Goal: Task Accomplishment & Management: Manage account settings

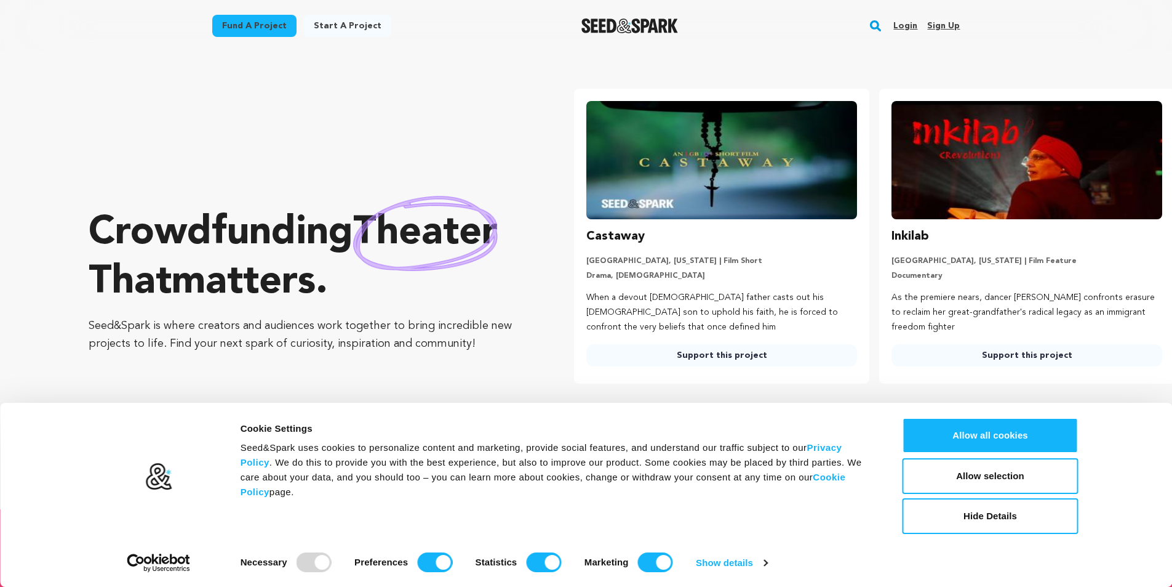
click at [947, 21] on link "Sign up" at bounding box center [944, 26] width 33 height 20
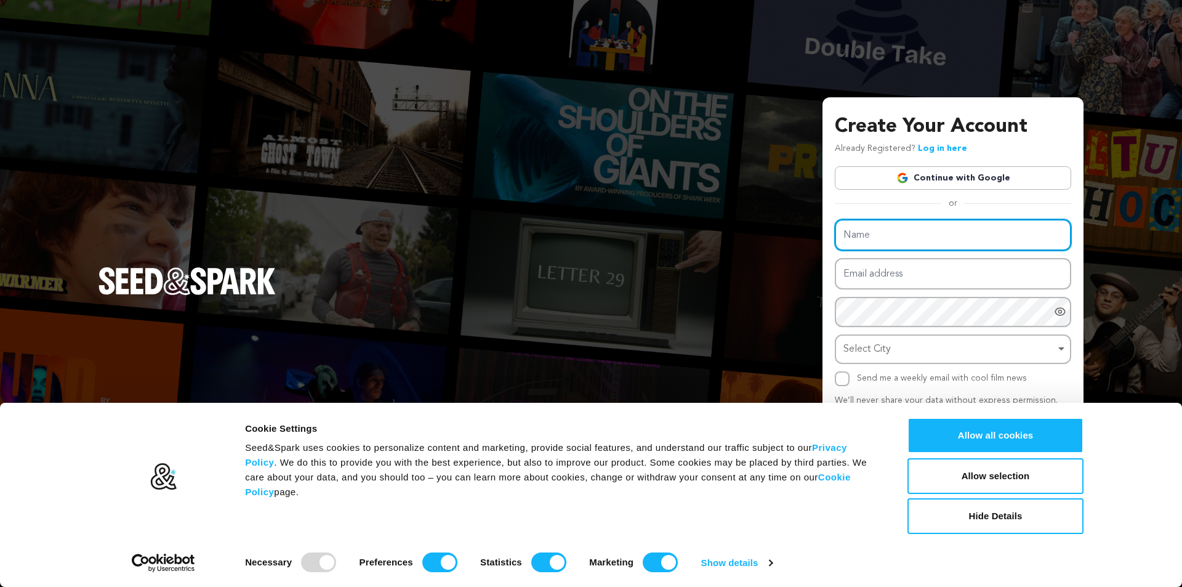
drag, startPoint x: 0, startPoint y: 0, endPoint x: 900, endPoint y: 246, distance: 933.3
click at [900, 246] on input "Name" at bounding box center [953, 234] width 236 height 31
type input "Custom Software Development"
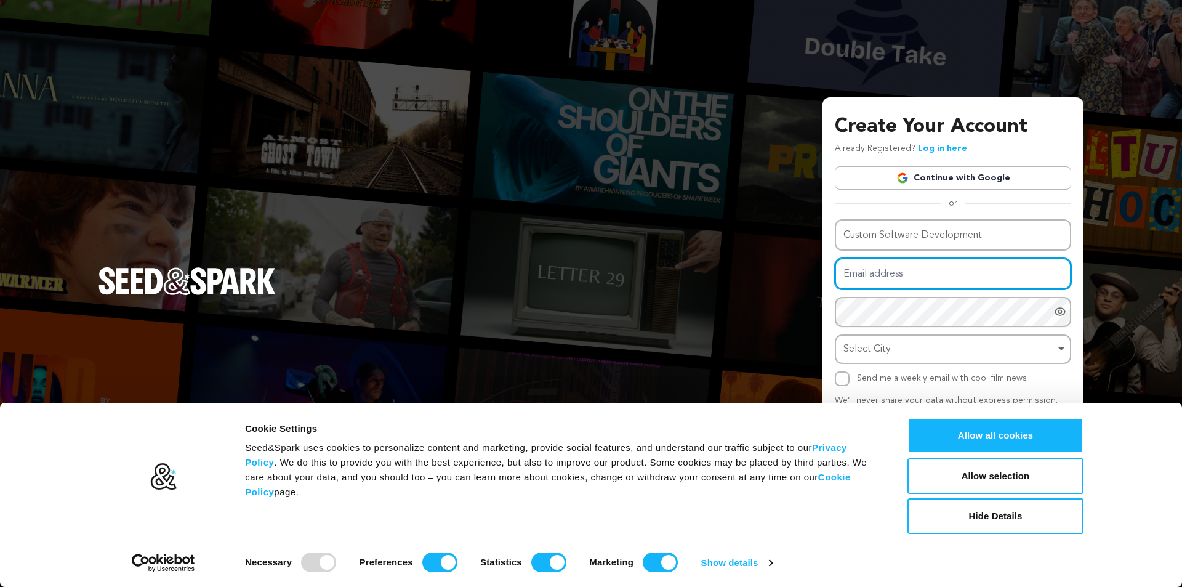
click at [889, 271] on input "Email address" at bounding box center [953, 273] width 236 height 31
type input "denerika95@gmail.com"
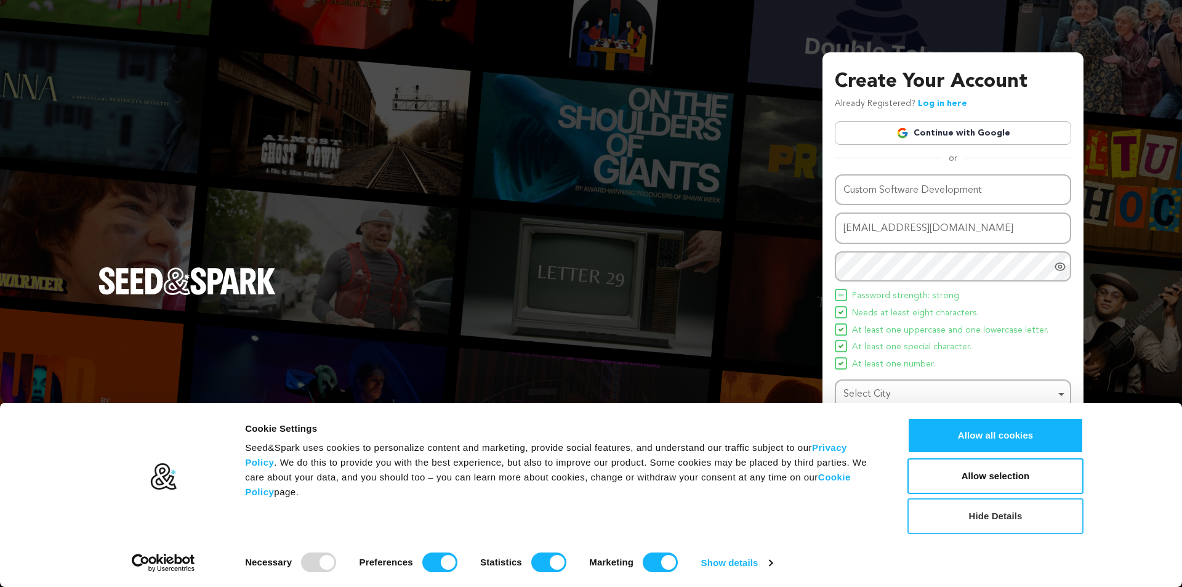
click at [1008, 514] on button "Hide Details" at bounding box center [995, 516] width 176 height 36
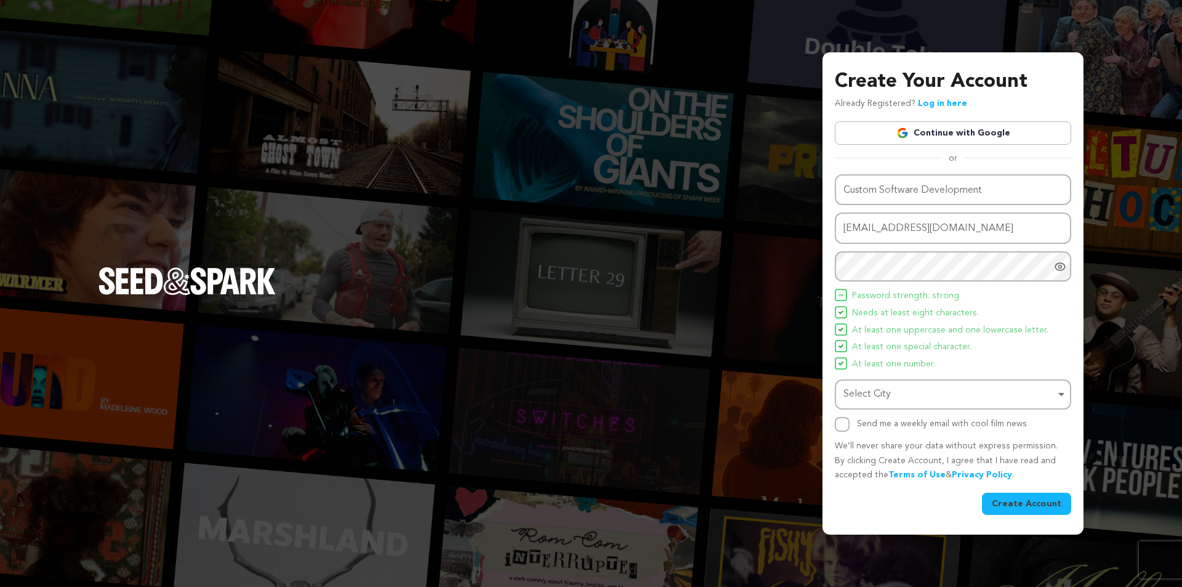
click at [916, 395] on div "Select City Remove item" at bounding box center [949, 394] width 212 height 18
type input "LOND"
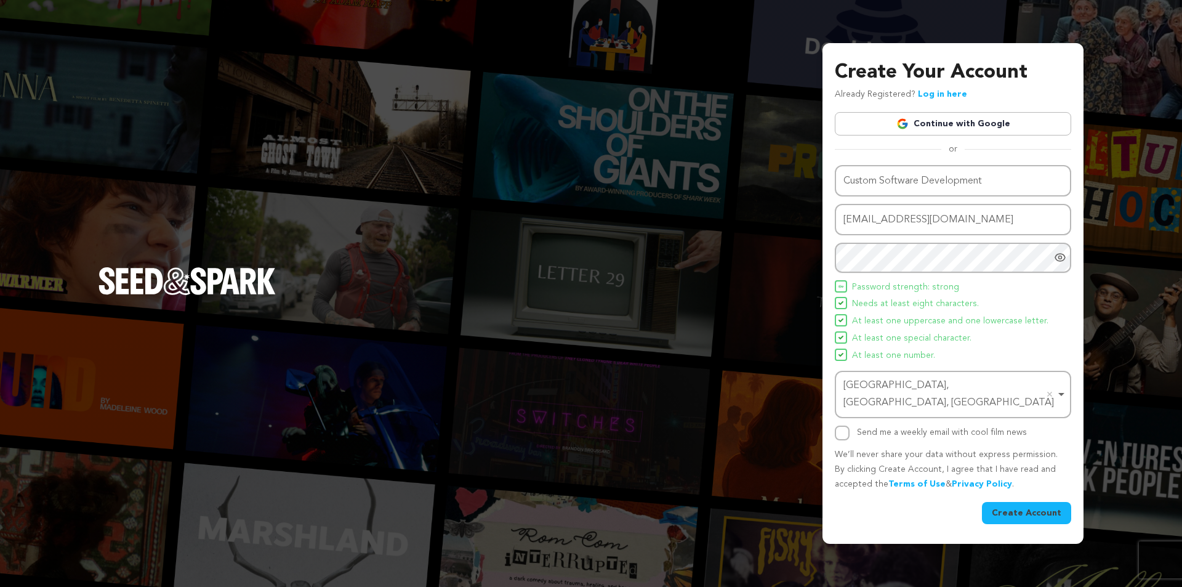
click at [1032, 505] on button "Create Account" at bounding box center [1026, 513] width 89 height 22
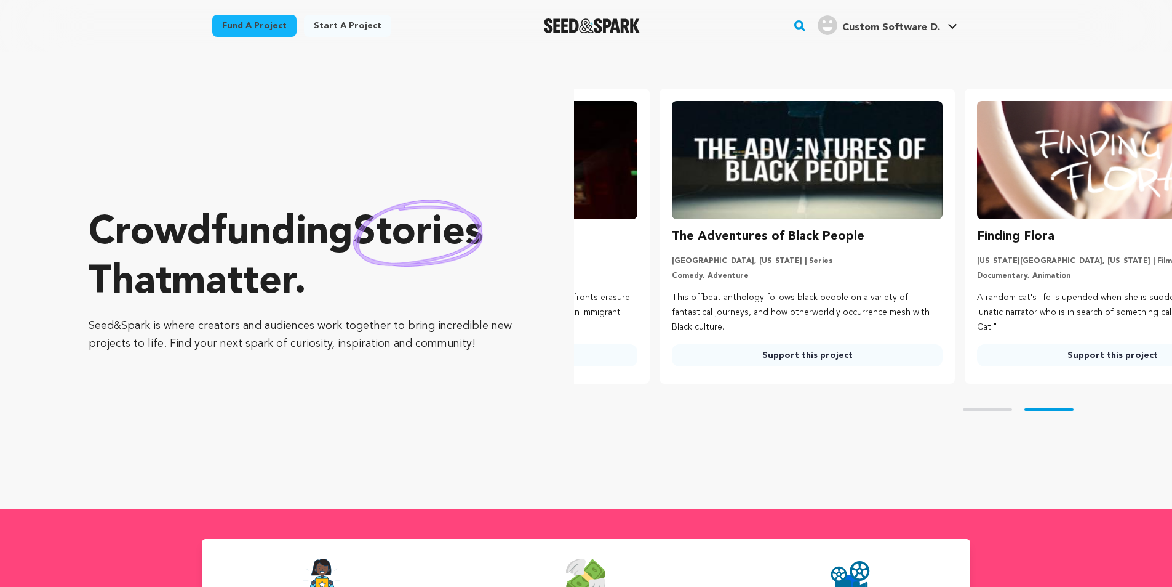
scroll to position [0, 315]
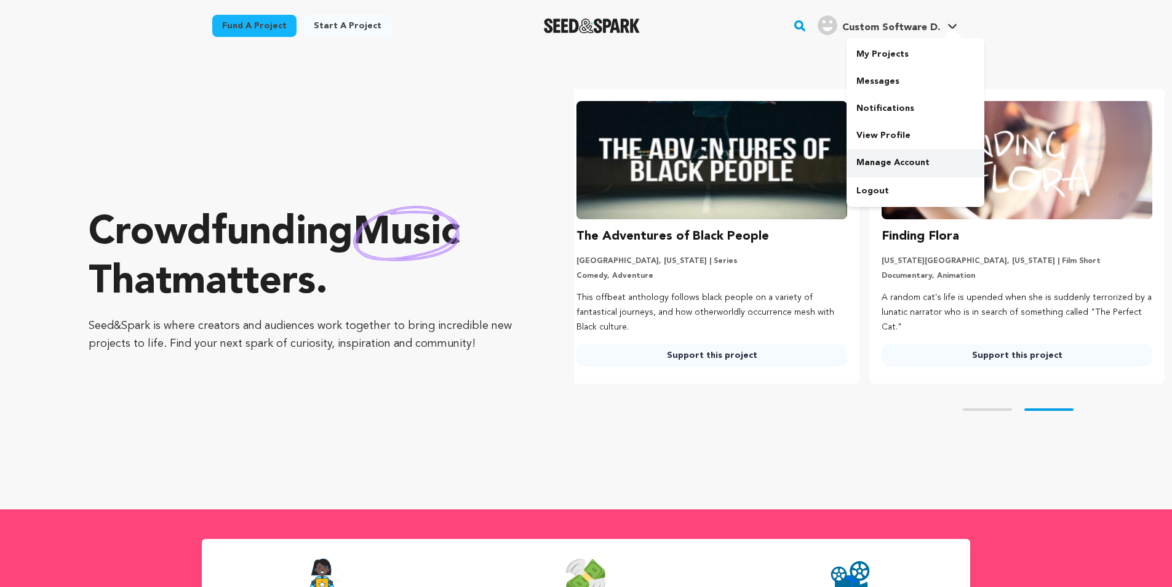
click at [872, 160] on link "Manage Account" at bounding box center [916, 162] width 138 height 27
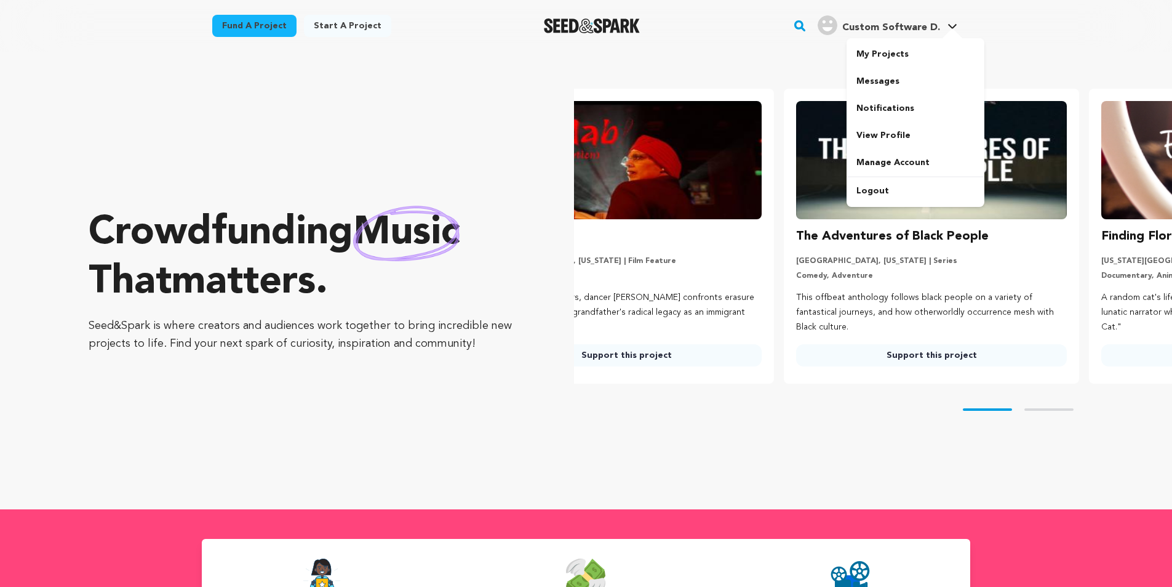
scroll to position [0, 0]
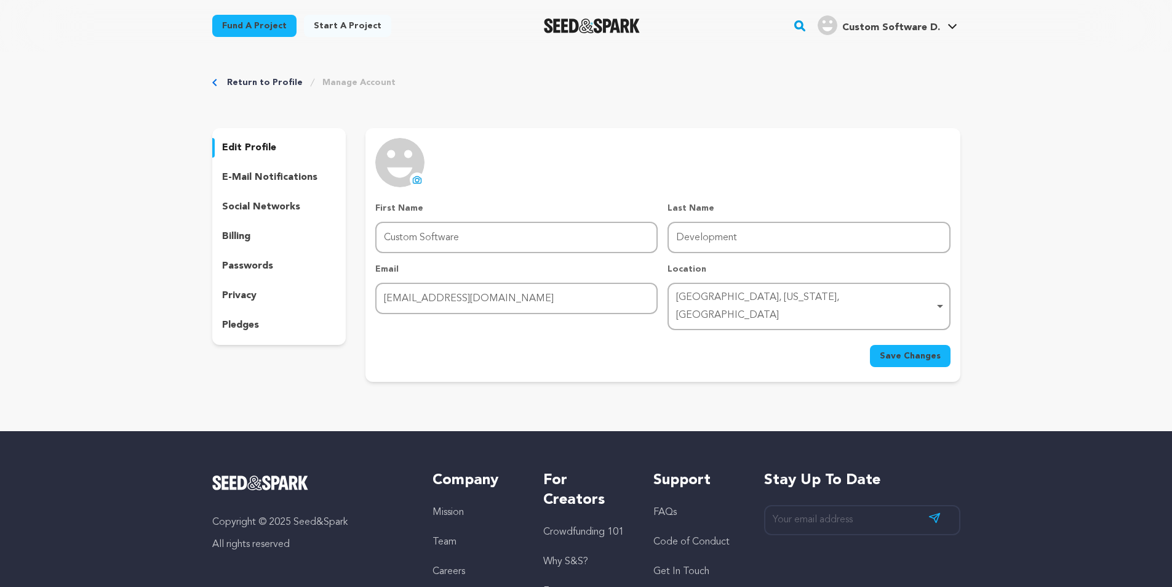
click at [412, 175] on icon at bounding box center [417, 180] width 10 height 10
click at [747, 304] on div "London, Ohio, United States Remove item" at bounding box center [805, 307] width 258 height 36
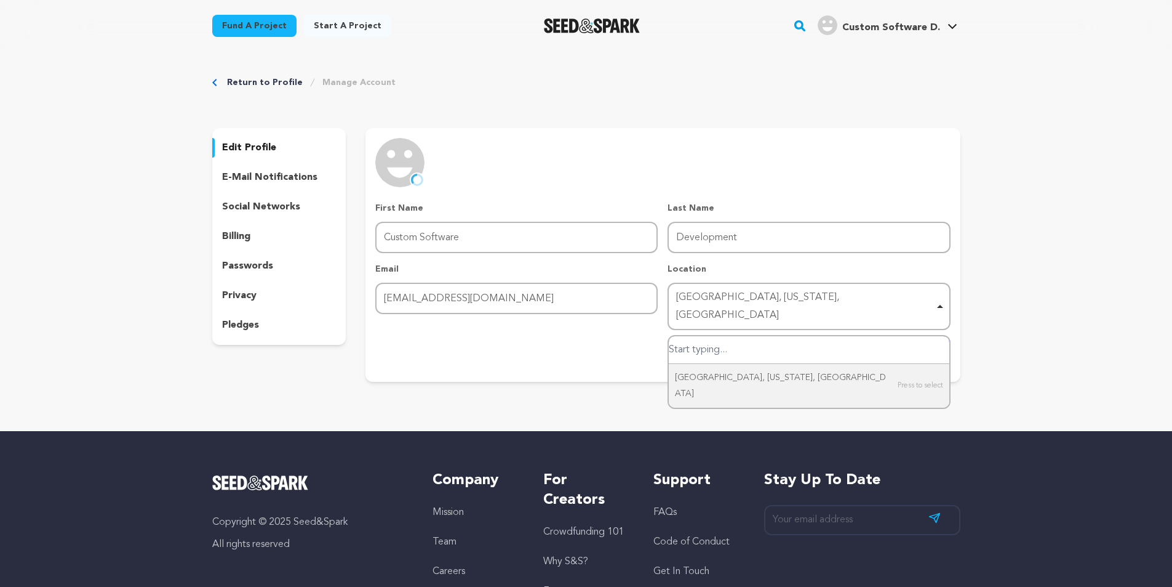
click at [718, 336] on input "London, Ohio, United States" at bounding box center [809, 350] width 280 height 28
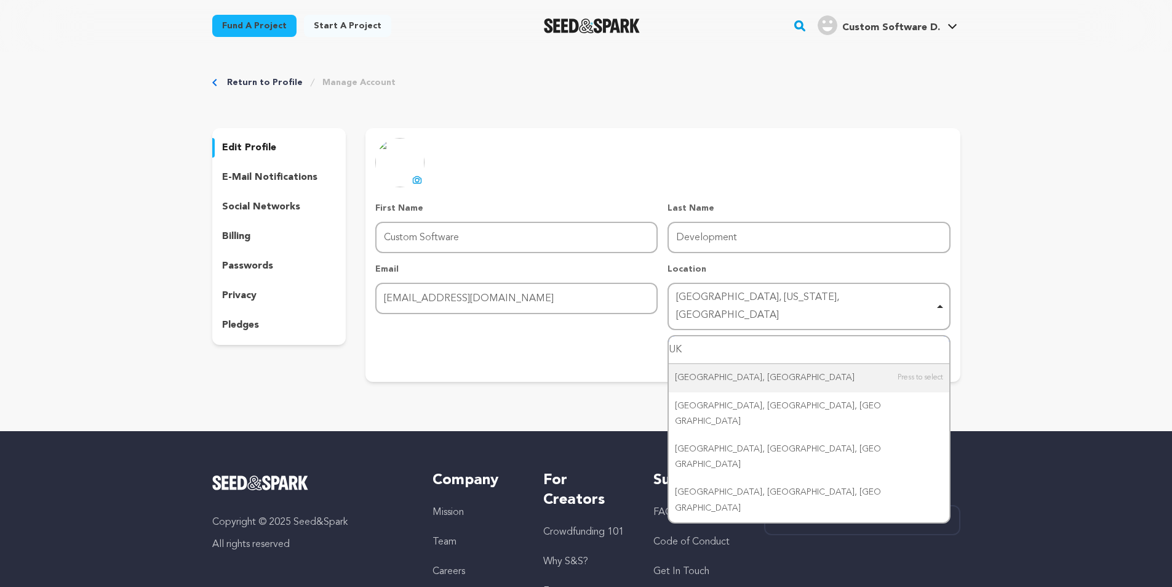
type input "U"
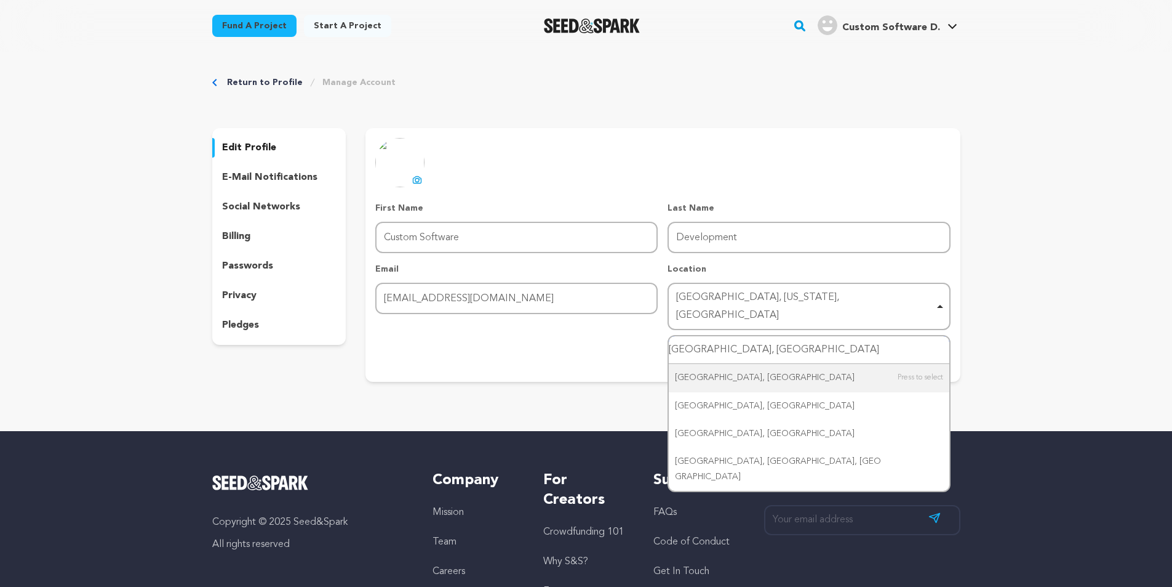
type input "London, UK"
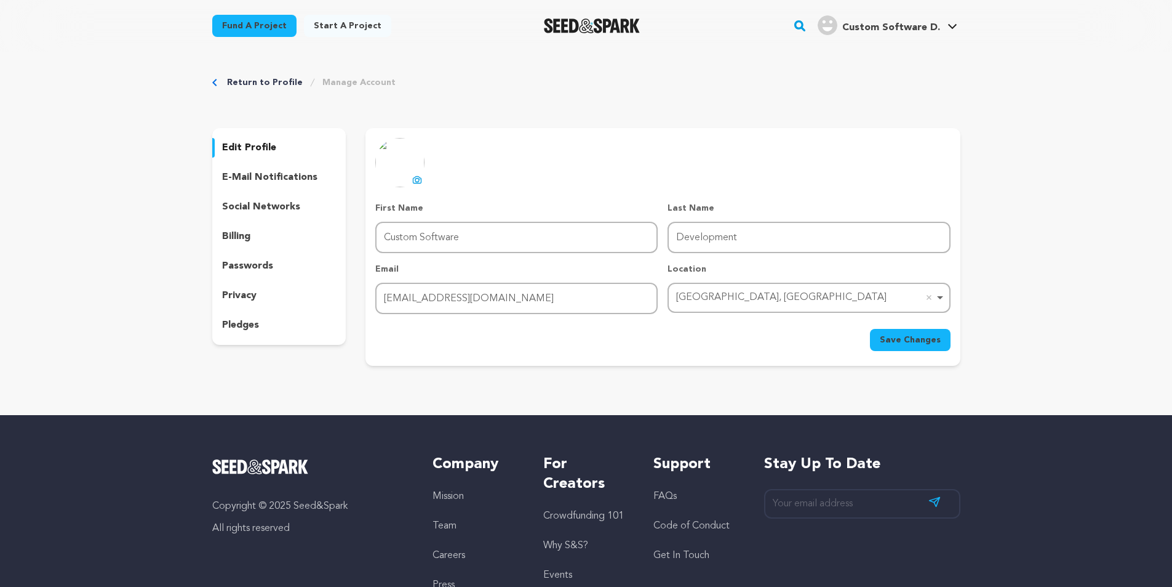
click at [910, 342] on span "Save Changes" at bounding box center [910, 340] width 61 height 12
click at [894, 342] on span "Save Changes" at bounding box center [910, 340] width 61 height 12
click at [261, 210] on p "social networks" at bounding box center [261, 206] width 78 height 15
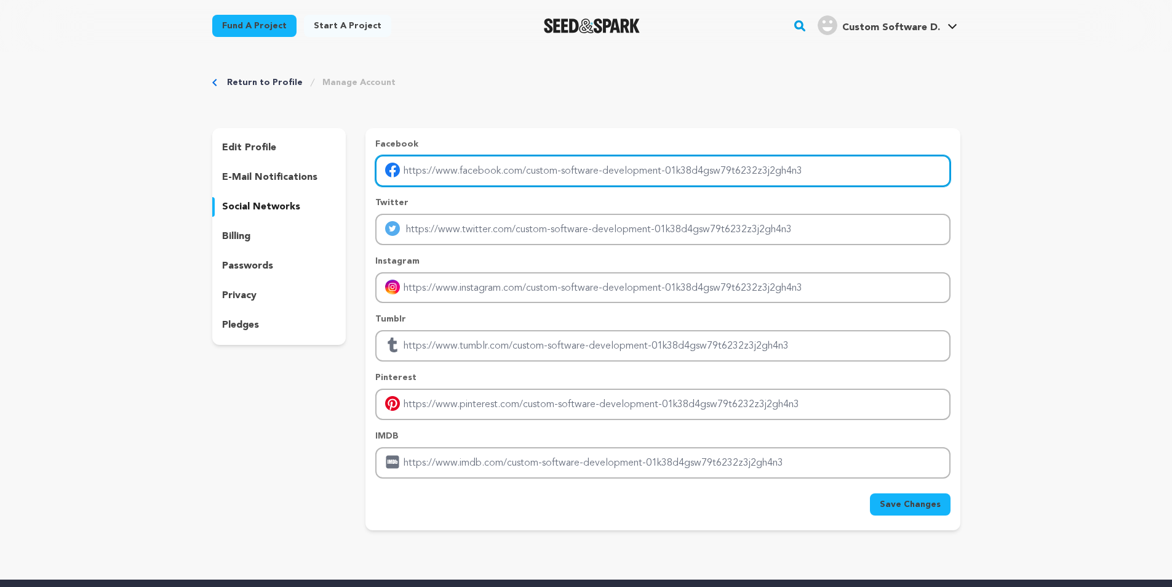
click at [510, 174] on input "Enter facebook profile link" at bounding box center [662, 170] width 575 height 31
type input "[URL][DOMAIN_NAME]"
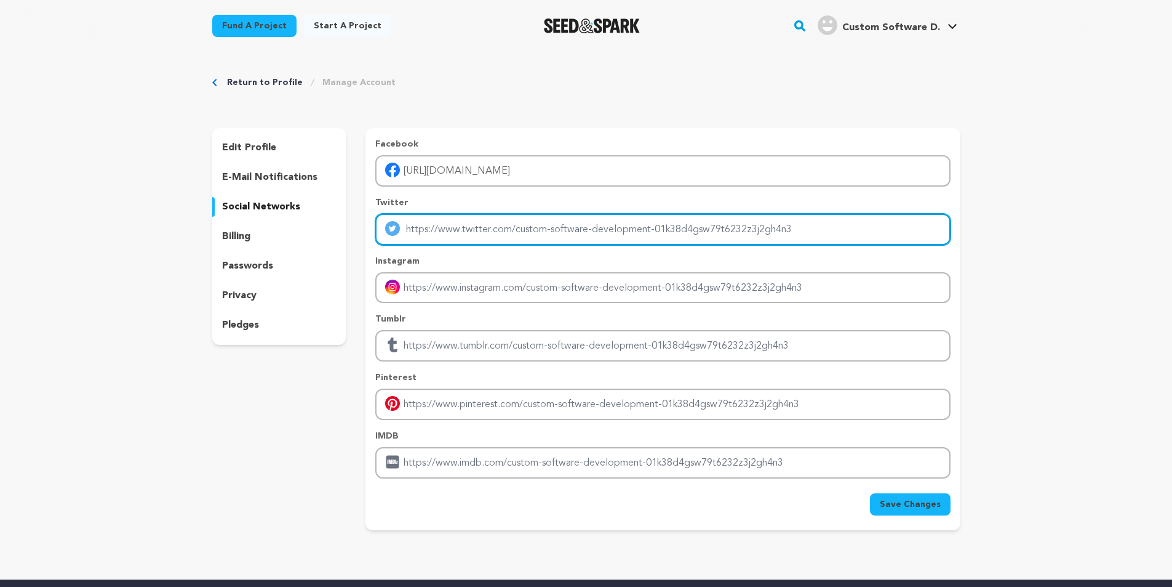
click at [503, 233] on input "Enter twitter profile link" at bounding box center [662, 229] width 575 height 31
type input "[URL][DOMAIN_NAME]"
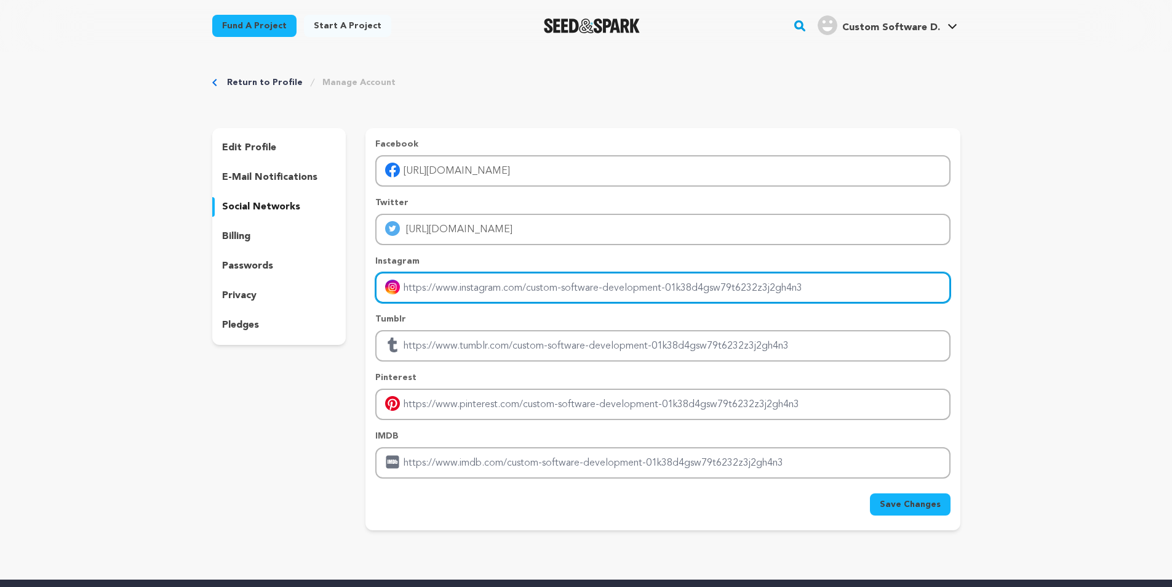
click at [481, 286] on input "Enter instagram handle link" at bounding box center [662, 287] width 575 height 31
type input "[URL][DOMAIN_NAME]"
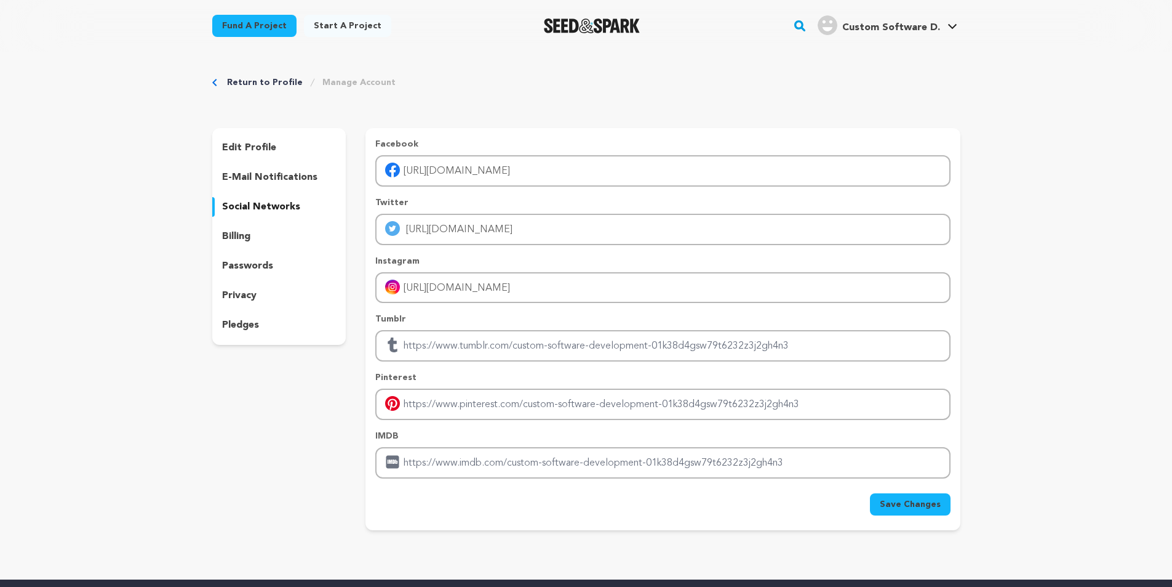
click at [898, 503] on span "Save Changes" at bounding box center [910, 504] width 61 height 12
click at [900, 139] on link "View Profile" at bounding box center [916, 135] width 138 height 27
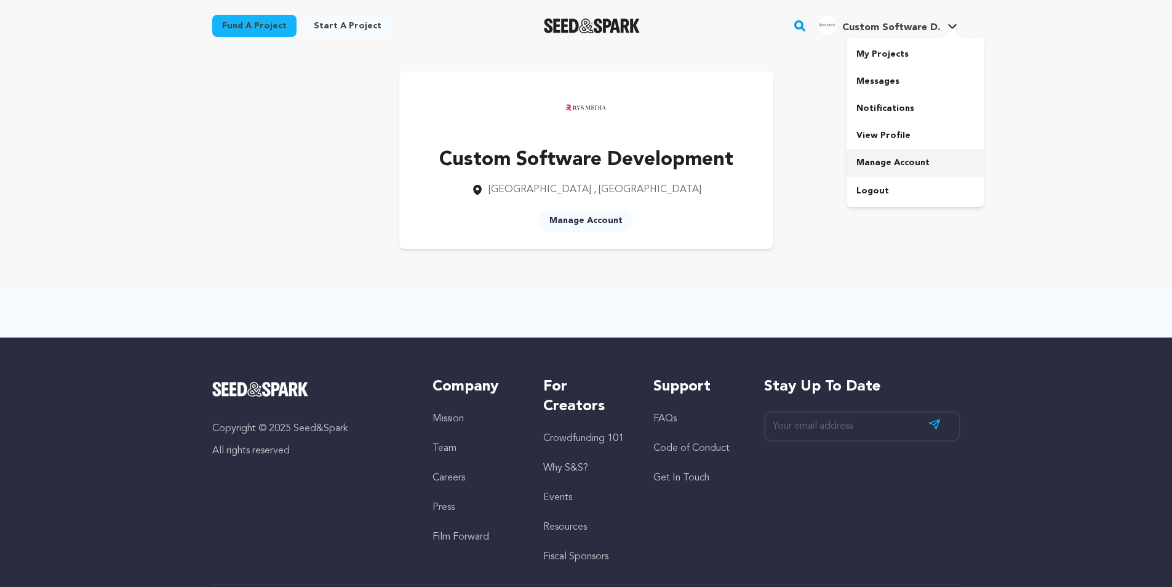
click at [897, 164] on link "Manage Account" at bounding box center [916, 162] width 138 height 27
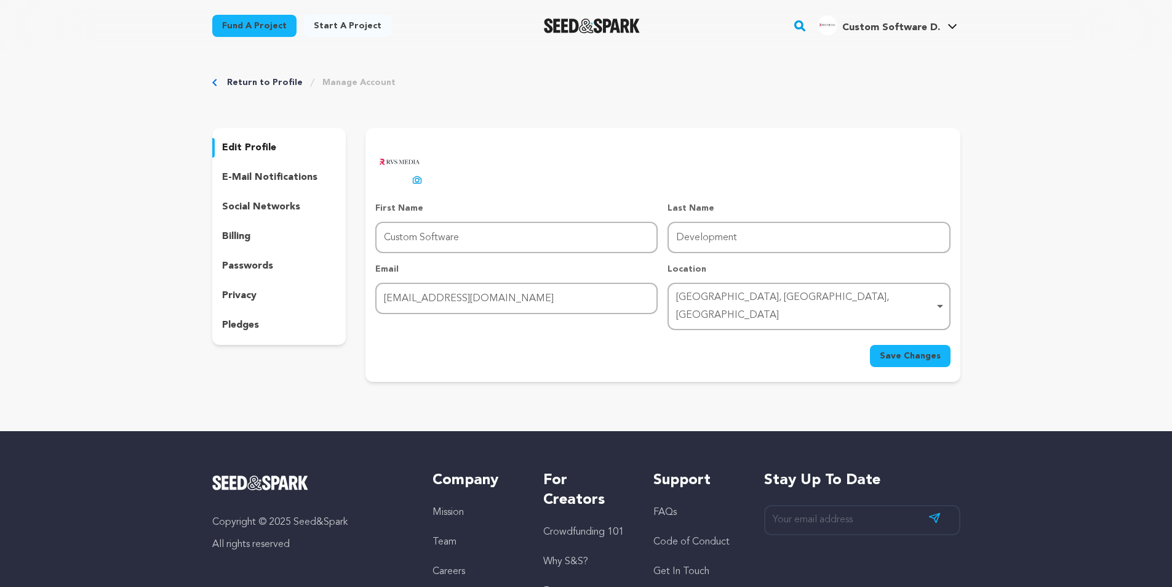
click at [279, 178] on p "e-mail notifications" at bounding box center [269, 177] width 95 height 15
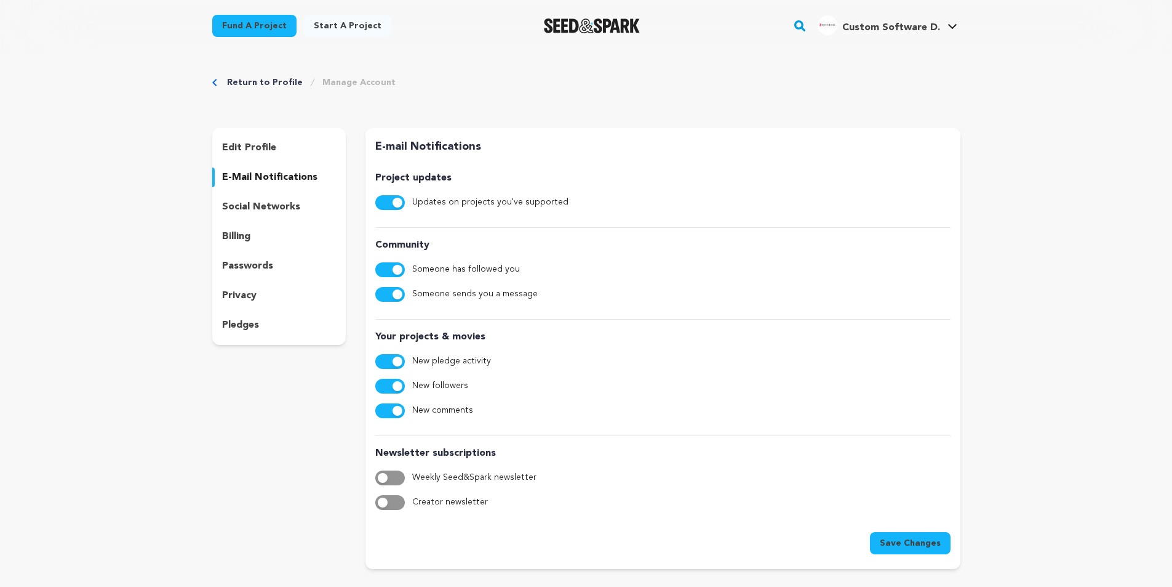
click at [386, 199] on button "button" at bounding box center [390, 202] width 30 height 15
click at [381, 268] on button "button" at bounding box center [390, 269] width 30 height 15
click at [381, 294] on button "button" at bounding box center [390, 294] width 30 height 15
click at [384, 364] on button "button" at bounding box center [390, 361] width 30 height 15
click at [383, 410] on button "button" at bounding box center [390, 410] width 30 height 15
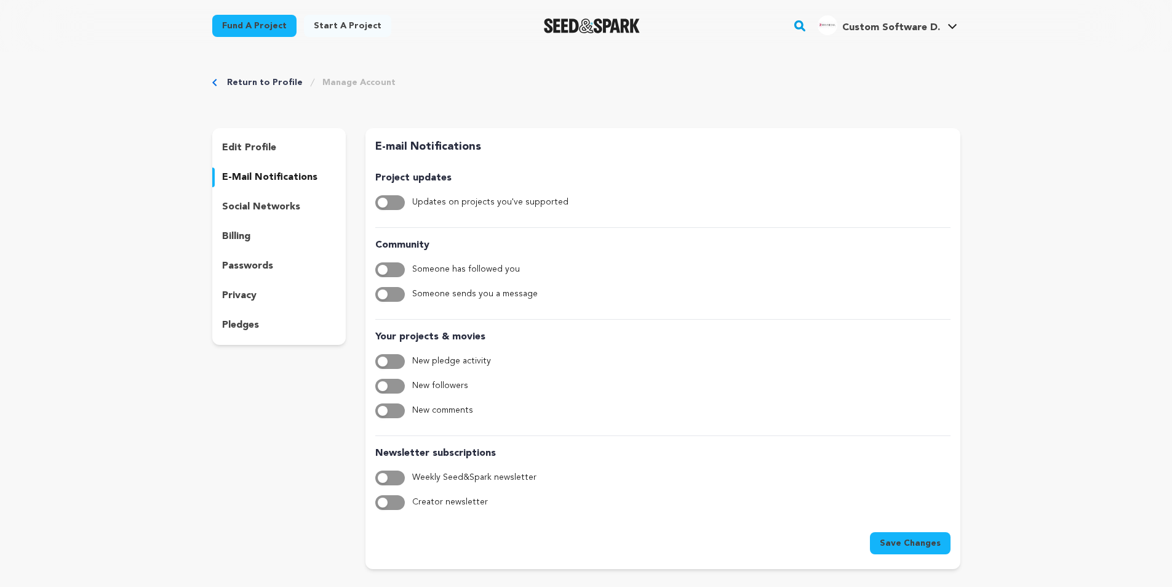
click at [907, 534] on button "Save Changes" at bounding box center [910, 543] width 81 height 22
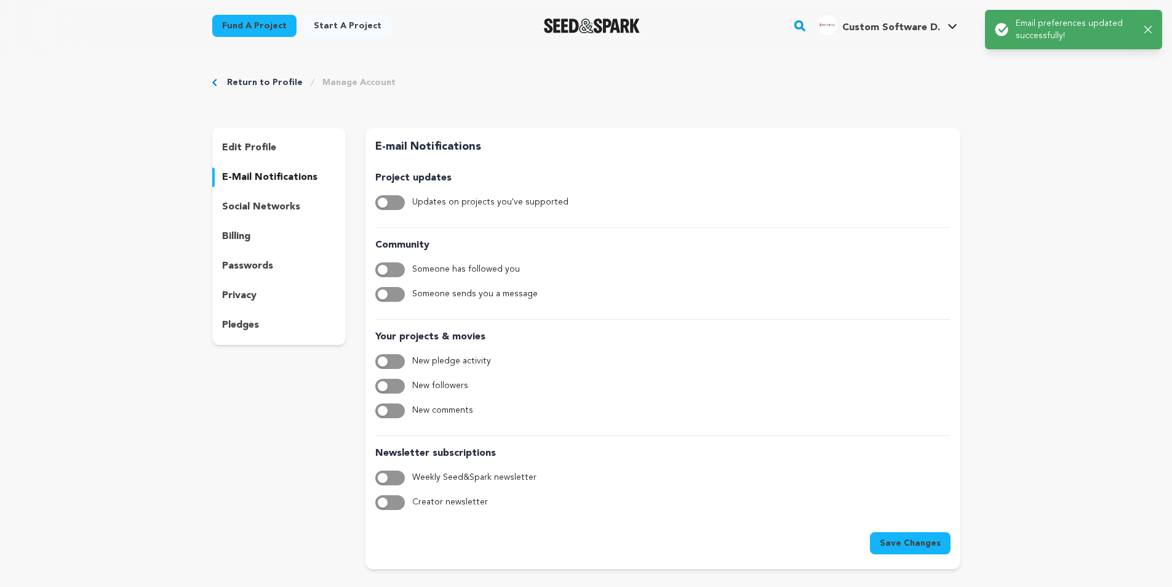
click at [289, 202] on p "social networks" at bounding box center [261, 206] width 78 height 15
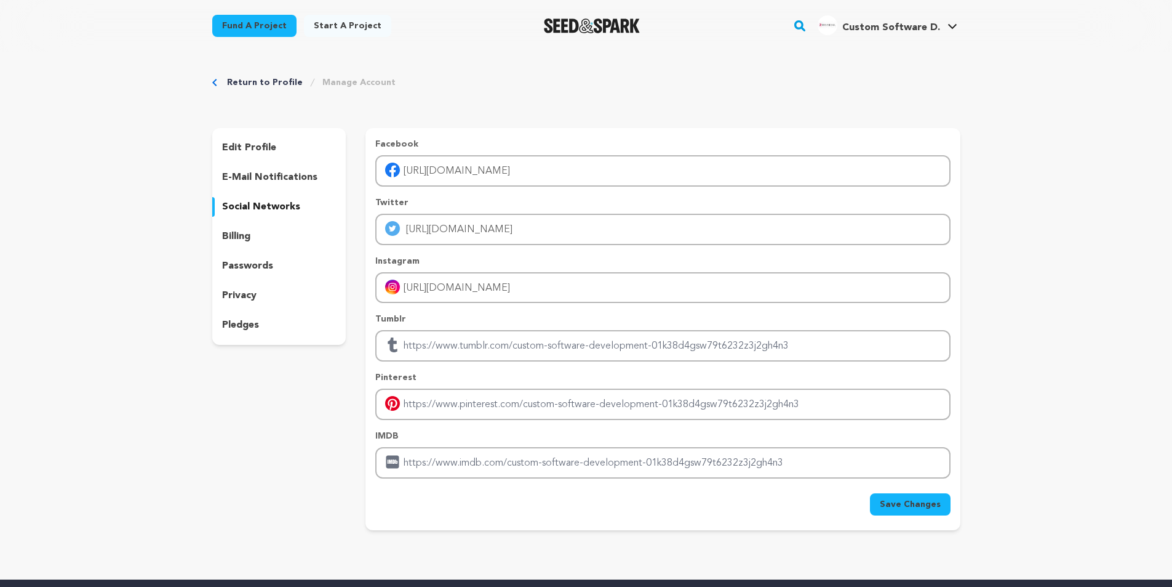
click at [271, 241] on div "billing" at bounding box center [279, 236] width 134 height 20
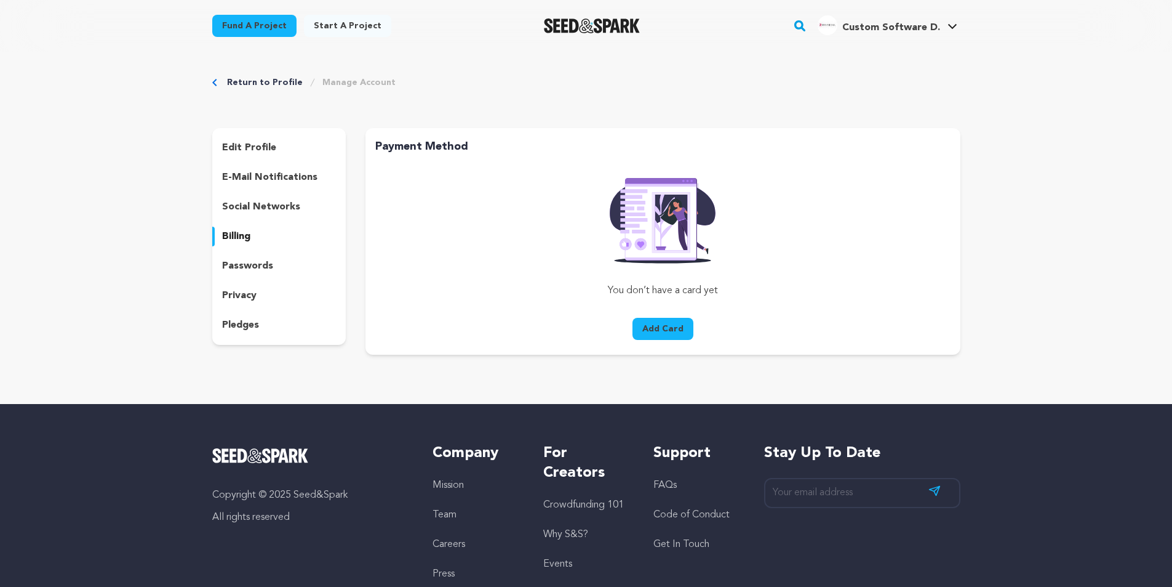
click at [231, 266] on p "passwords" at bounding box center [247, 265] width 51 height 15
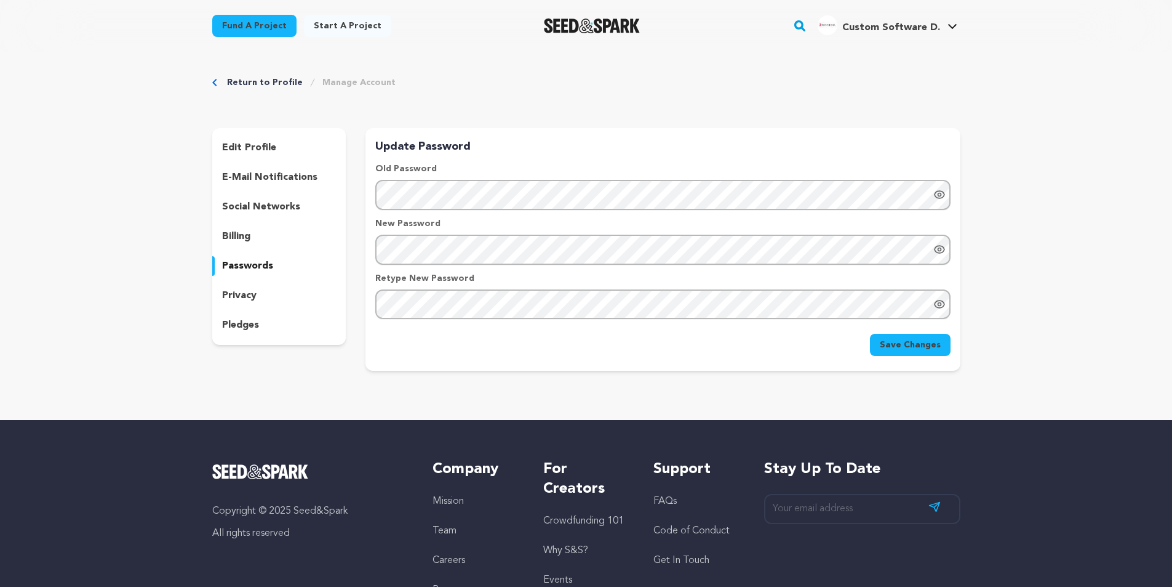
click at [230, 291] on p "privacy" at bounding box center [239, 295] width 34 height 15
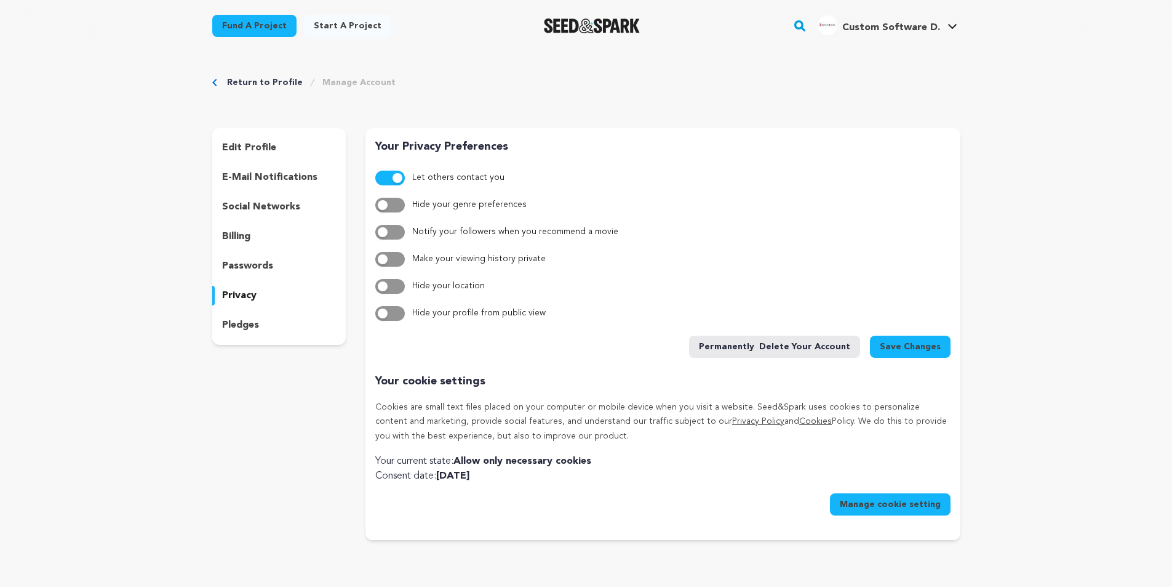
click at [383, 182] on button "button" at bounding box center [390, 177] width 30 height 15
click at [249, 326] on p "pledges" at bounding box center [240, 325] width 37 height 15
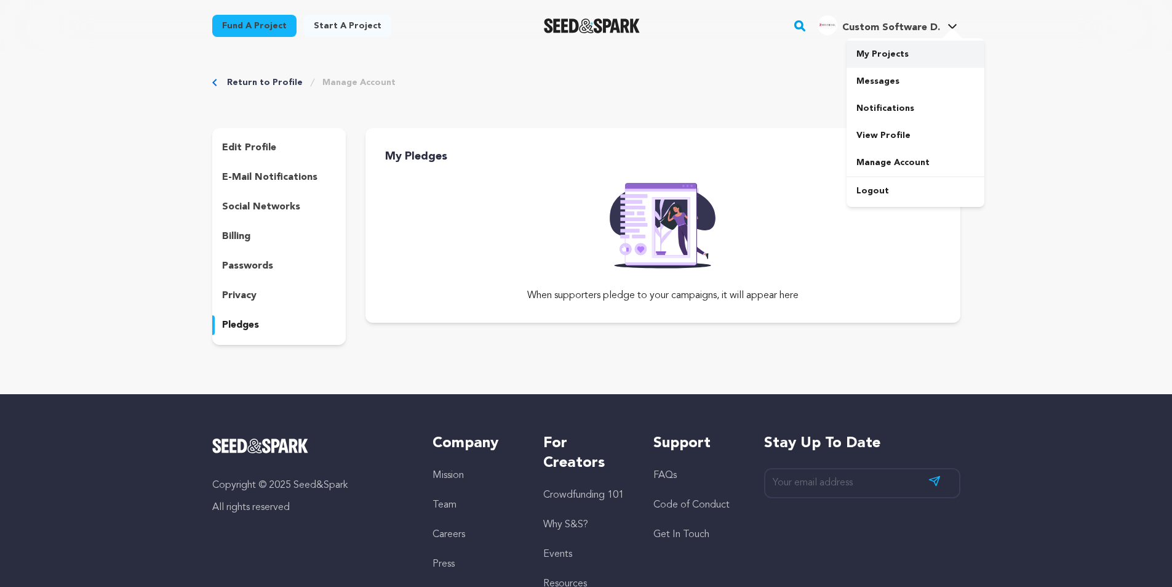
click at [879, 62] on link "My Projects" at bounding box center [916, 54] width 138 height 27
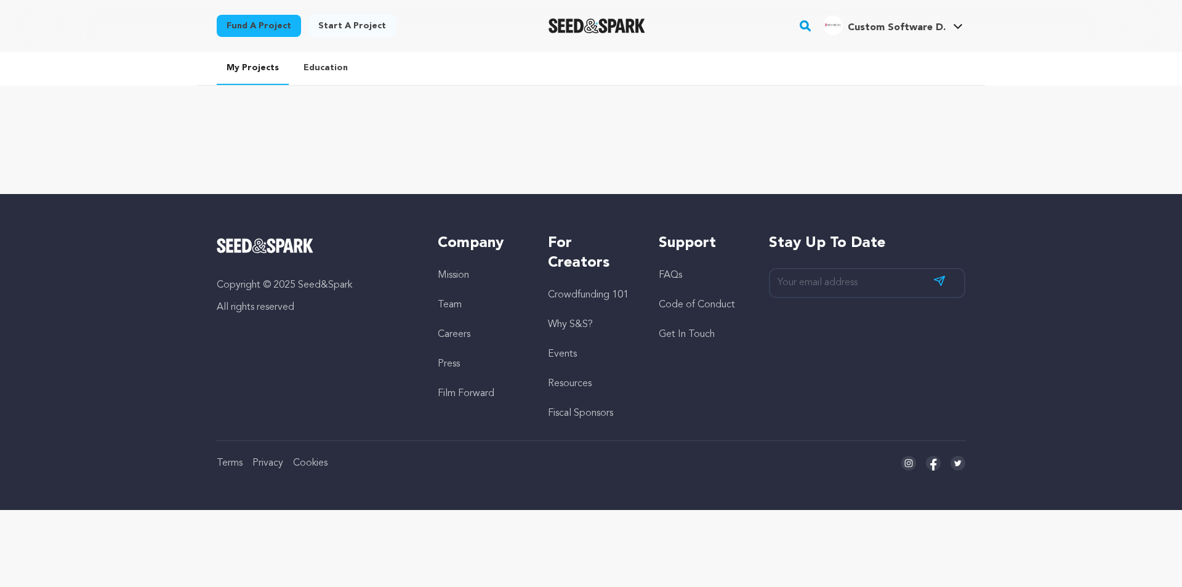
click at [341, 17] on link "Start a project" at bounding box center [351, 26] width 87 height 22
